Goal: Information Seeking & Learning: Learn about a topic

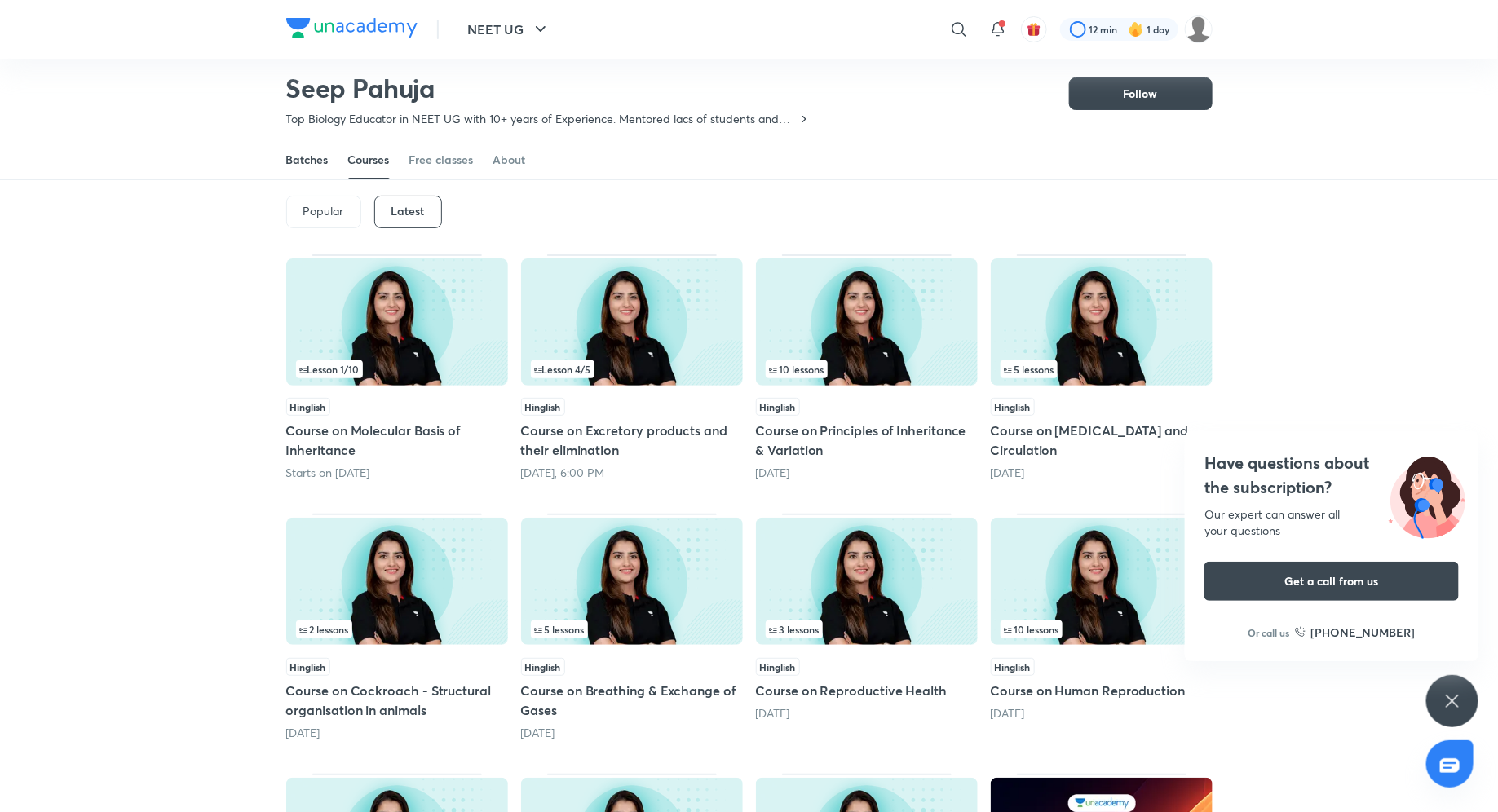
click at [323, 165] on div "Batches" at bounding box center [307, 160] width 42 height 16
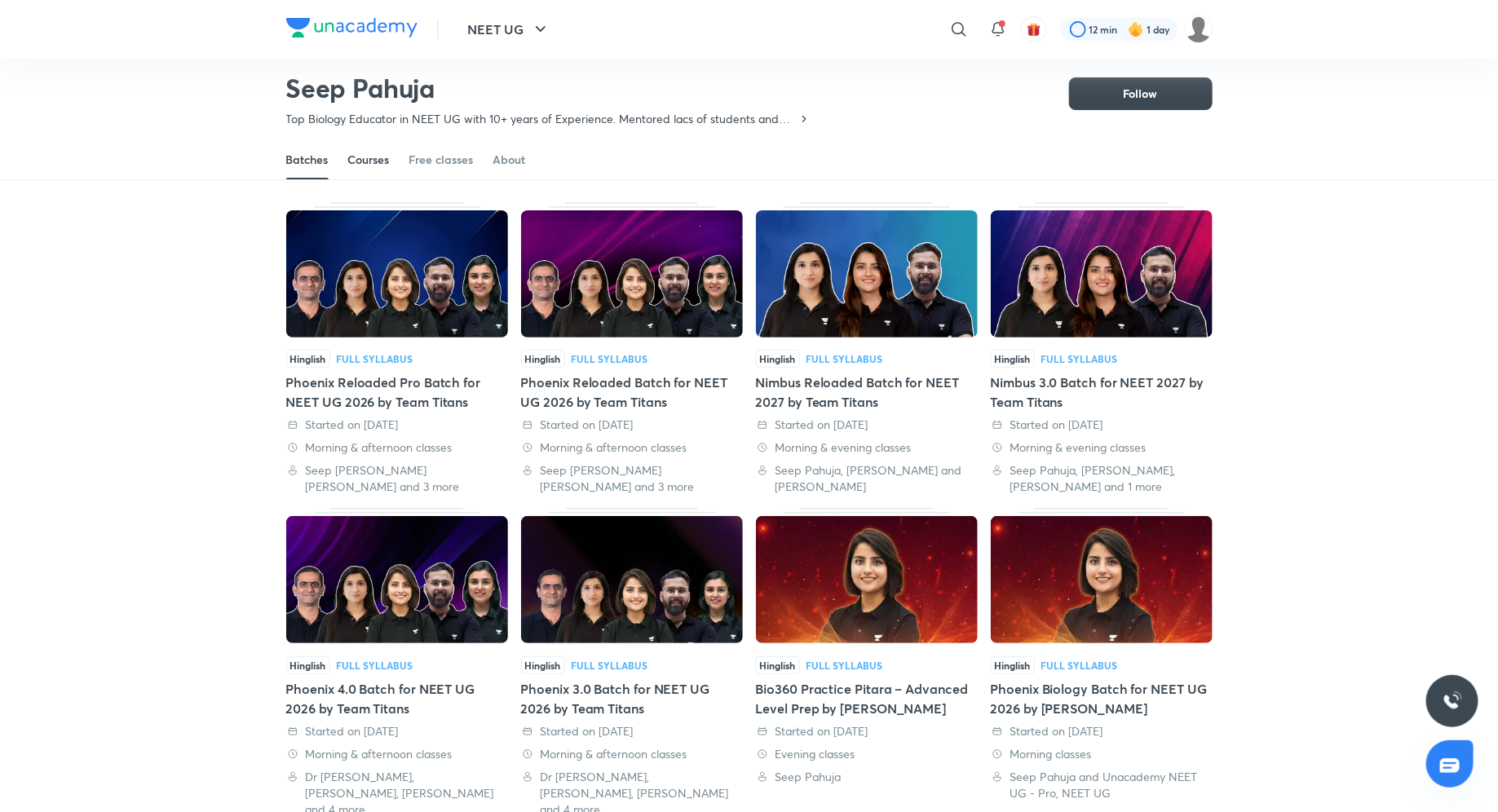
click at [367, 165] on div "Courses" at bounding box center [368, 160] width 42 height 16
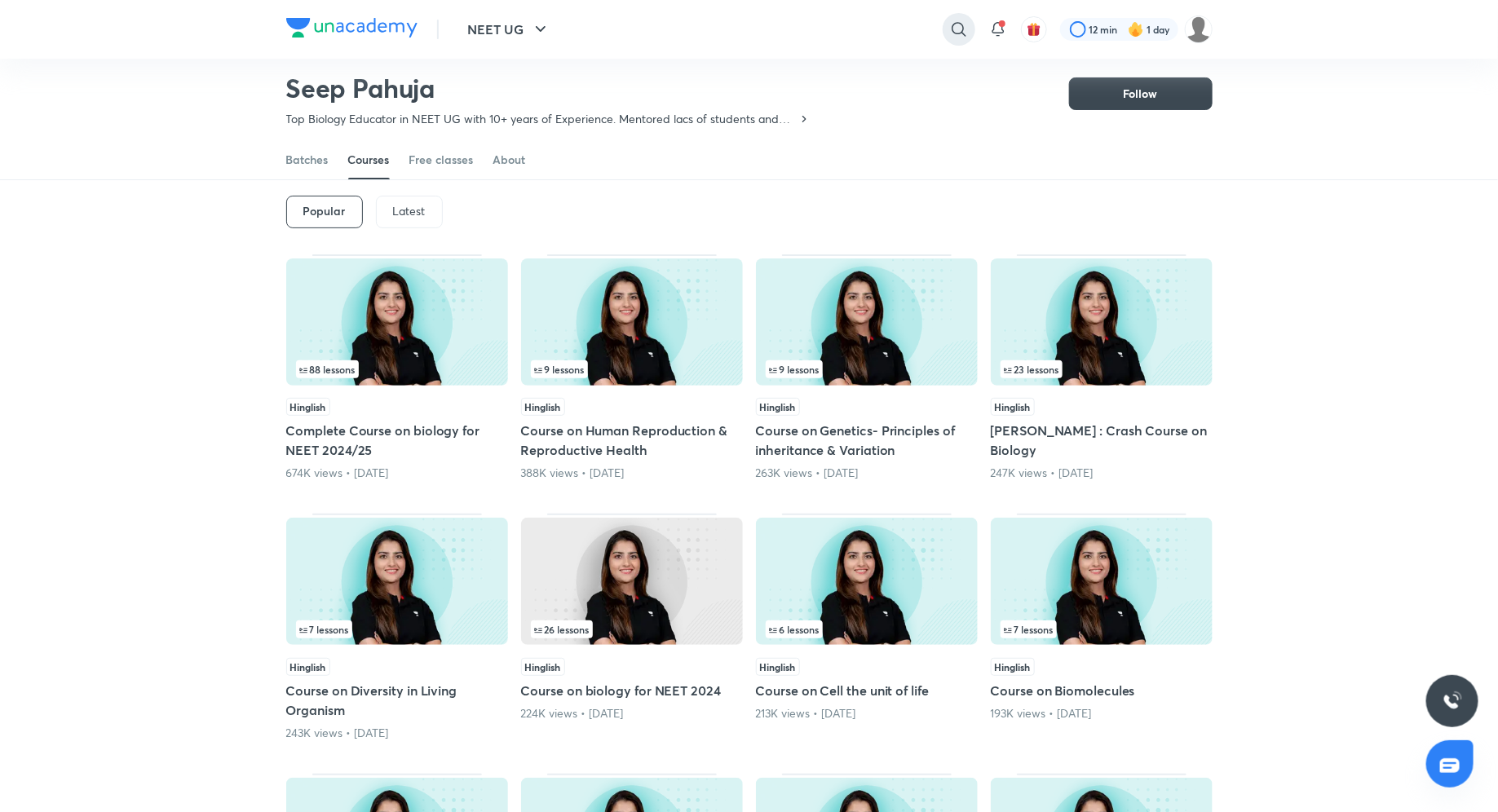
click at [957, 36] on icon at bounding box center [958, 29] width 20 height 20
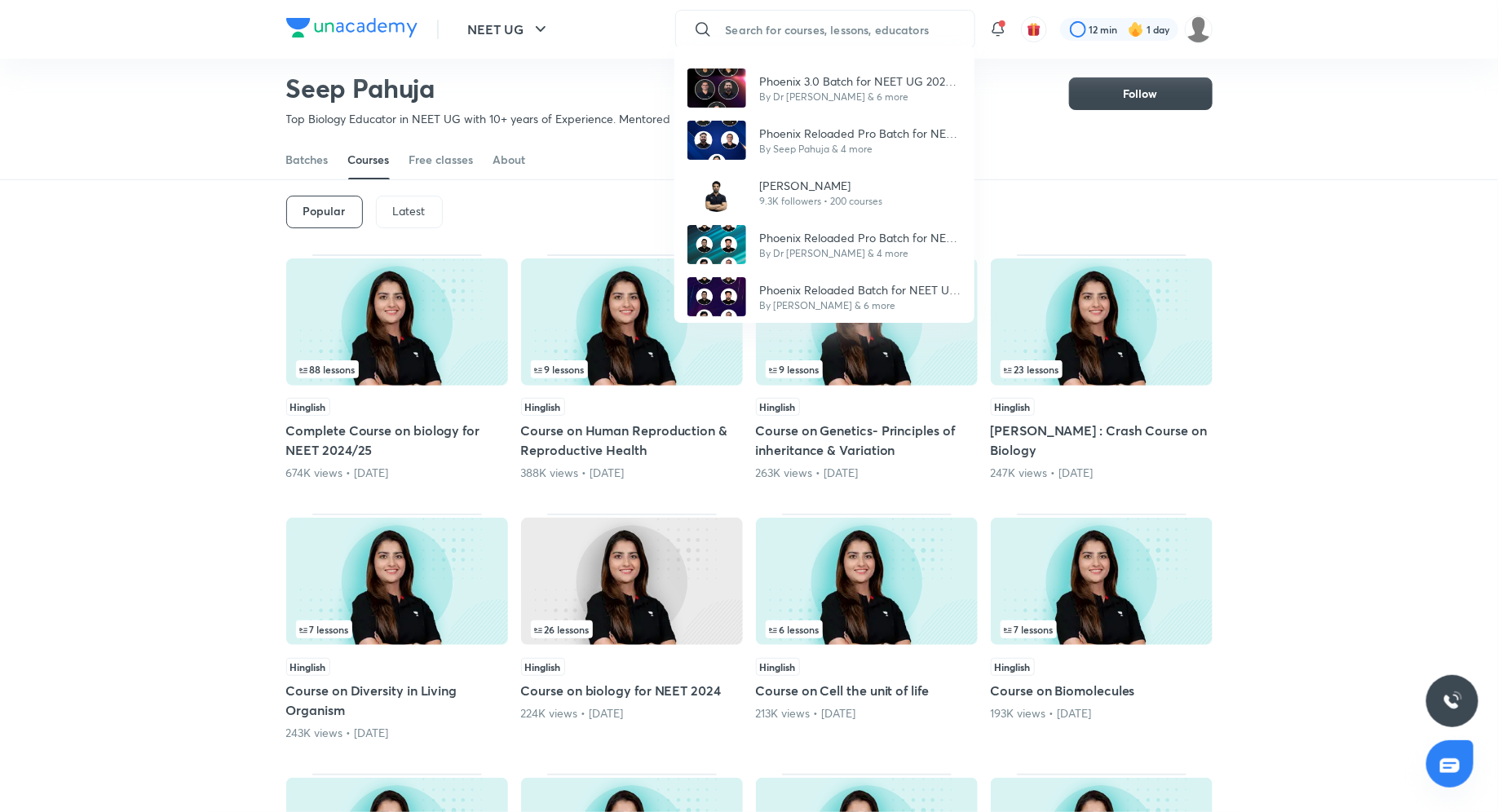
click at [635, 66] on div "Phoenix 3.0 Batch for NEET UG 2026 by Team Titans By Dr [PERSON_NAME] & 6 more …" at bounding box center [749, 406] width 1498 height 812
